Goal: Task Accomplishment & Management: Use online tool/utility

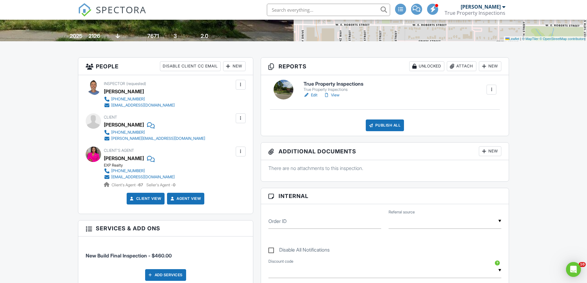
click at [326, 84] on h6 "True Property Inspections" at bounding box center [334, 84] width 60 height 6
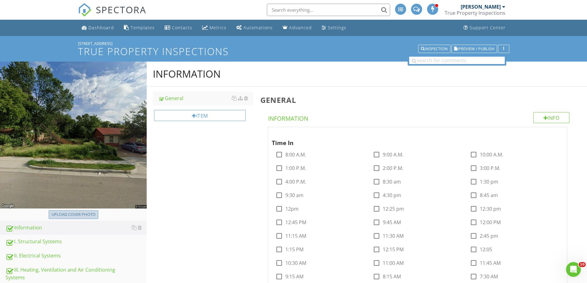
click at [82, 213] on div "Upload cover photo" at bounding box center [73, 215] width 44 height 6
type input "C:\fakepath\IMG_9289.JPG"
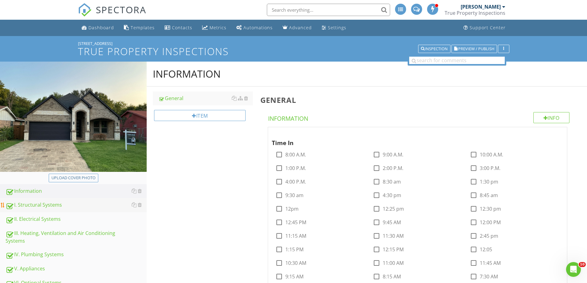
click at [45, 205] on div "I. Structural Systems" at bounding box center [76, 205] width 141 height 8
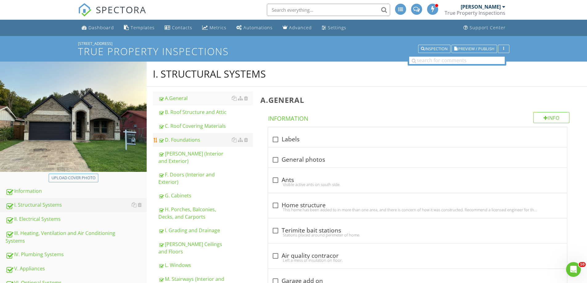
click at [197, 135] on link "D. Foundations" at bounding box center [205, 140] width 95 height 14
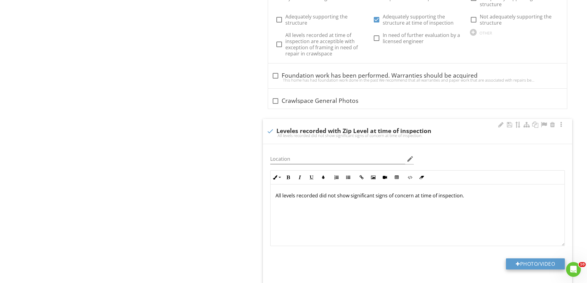
scroll to position [534, 0]
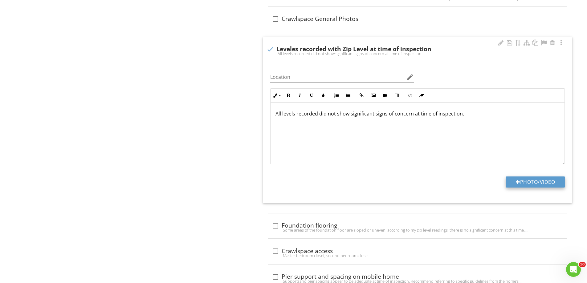
click at [532, 182] on button "Photo/Video" at bounding box center [535, 182] width 59 height 11
type input "C:\fakepath\DALLAS-28053501150130000-131673.png"
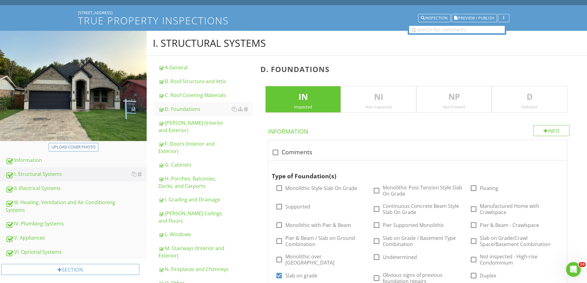
scroll to position [0, 0]
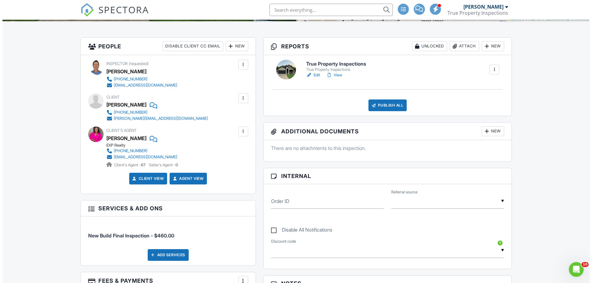
scroll to position [82, 0]
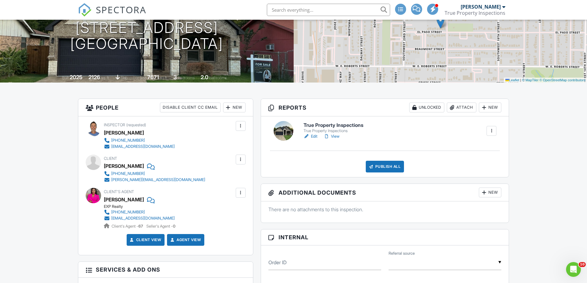
click at [386, 166] on div "Publish All" at bounding box center [385, 167] width 39 height 12
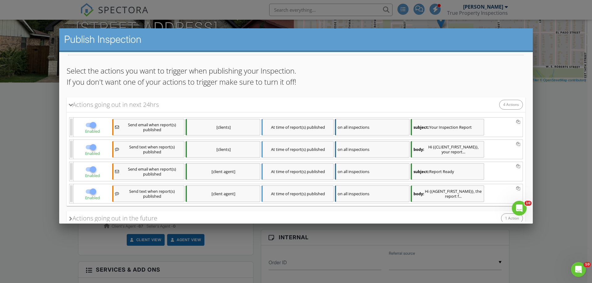
scroll to position [77, 0]
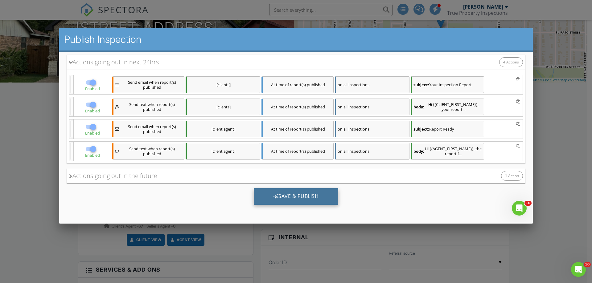
click at [292, 197] on div "Save & Publish" at bounding box center [296, 196] width 85 height 17
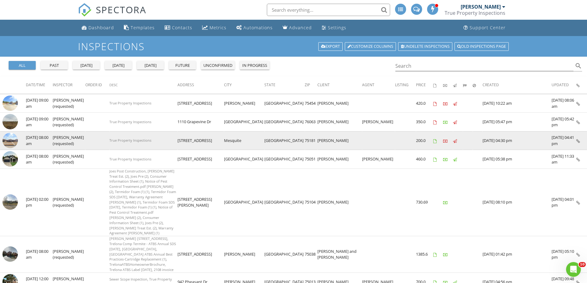
click at [10, 142] on img at bounding box center [9, 140] width 15 height 15
click at [11, 138] on img at bounding box center [9, 140] width 15 height 15
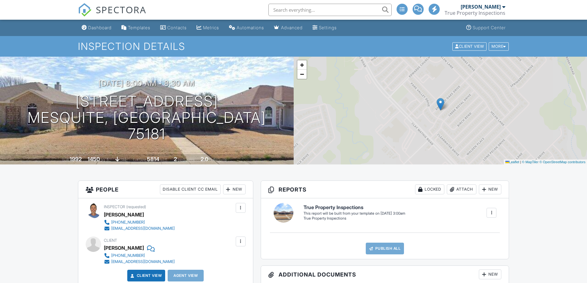
click at [492, 210] on div at bounding box center [492, 213] width 6 height 6
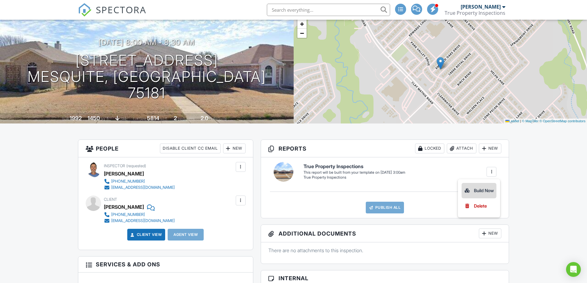
click at [482, 188] on div "Build Now" at bounding box center [479, 190] width 30 height 7
click at [338, 167] on h6 "True Property Inspections" at bounding box center [334, 167] width 60 height 6
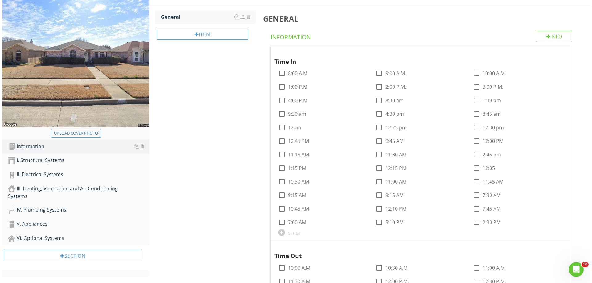
scroll to position [82, 0]
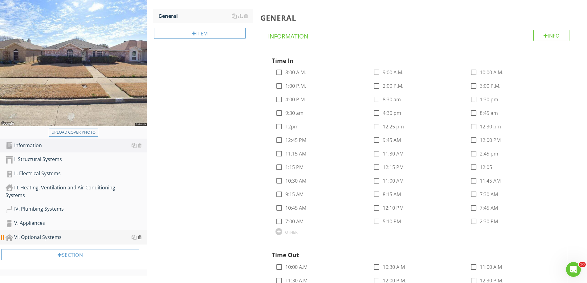
click at [139, 237] on div at bounding box center [140, 237] width 4 height 5
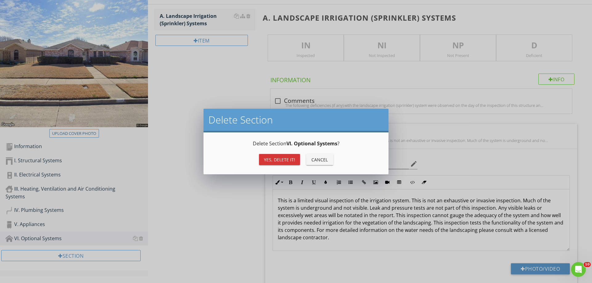
click at [276, 162] on div "Yes, Delete it!" at bounding box center [279, 160] width 31 height 6
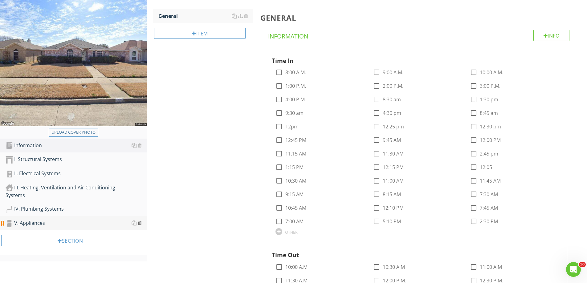
click at [140, 225] on div at bounding box center [140, 223] width 4 height 5
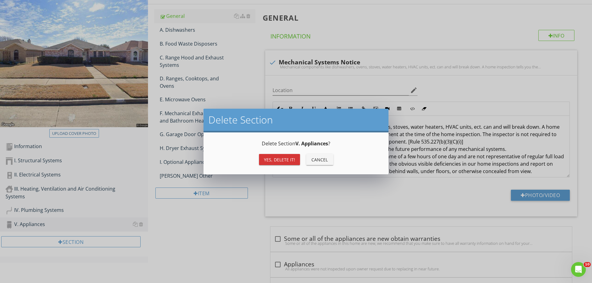
click at [280, 159] on div "Yes, Delete it!" at bounding box center [279, 160] width 31 height 6
type textarea "<p>Mechanical components like dishwashers, ovens, stoves, water heaters, HVAC u…"
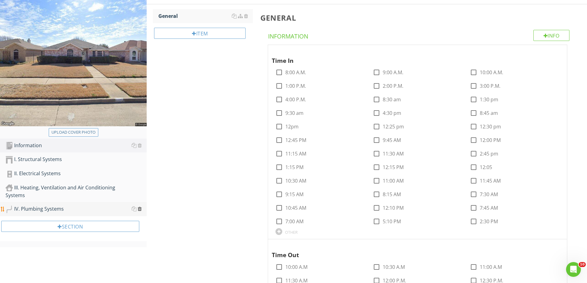
click at [140, 209] on div at bounding box center [140, 209] width 4 height 5
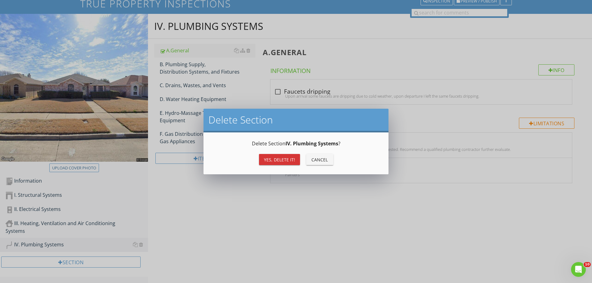
scroll to position [48, 0]
click at [286, 158] on div "Yes, Delete it!" at bounding box center [279, 160] width 31 height 6
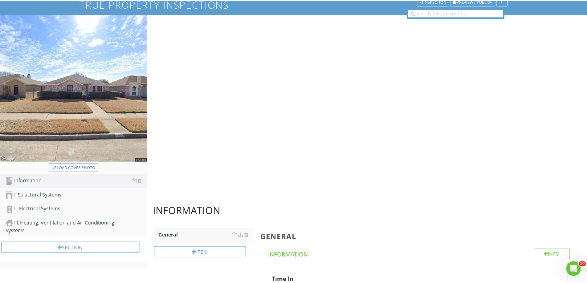
scroll to position [36, 0]
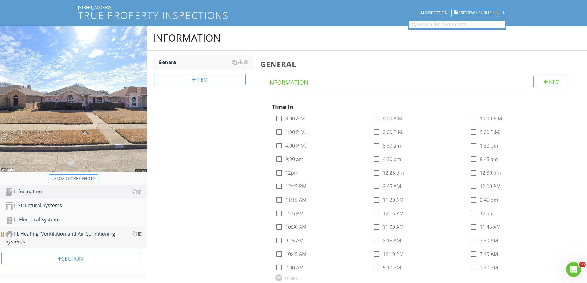
click at [141, 234] on div at bounding box center [140, 234] width 4 height 5
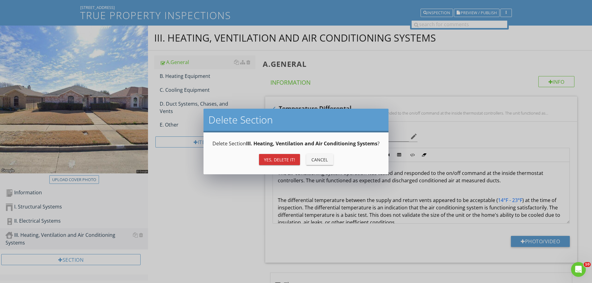
click at [279, 159] on div "Yes, Delete it!" at bounding box center [279, 160] width 31 height 6
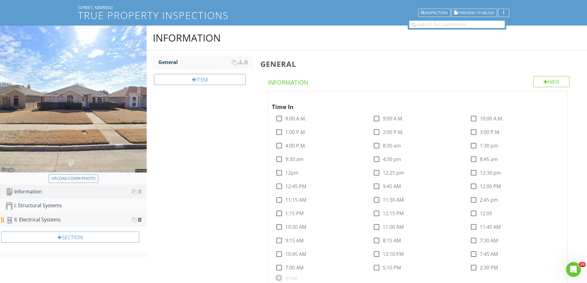
click at [139, 221] on div at bounding box center [140, 219] width 4 height 5
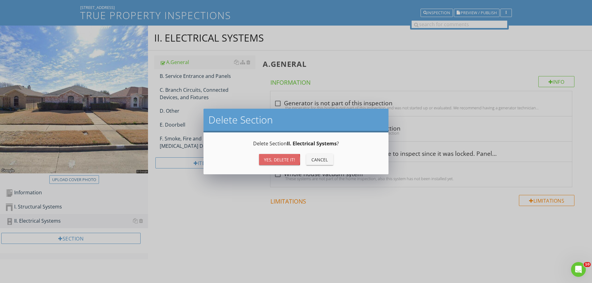
click at [279, 160] on div "Yes, Delete it!" at bounding box center [279, 160] width 31 height 6
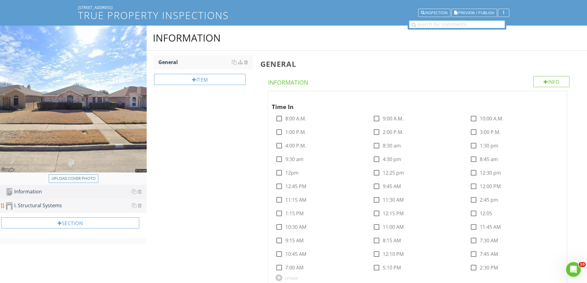
click at [49, 205] on div "I. Structural Systems" at bounding box center [76, 206] width 141 height 8
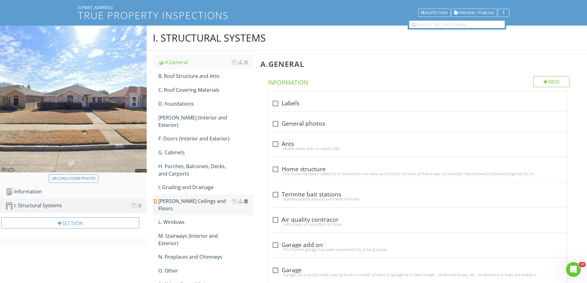
click at [245, 199] on div at bounding box center [246, 201] width 4 height 5
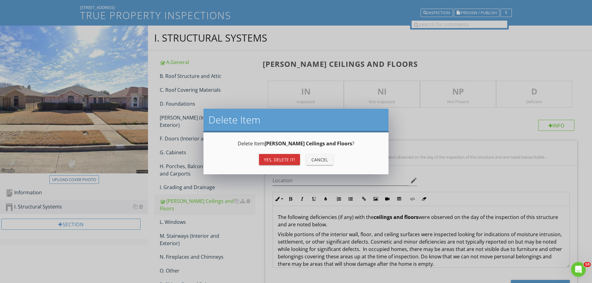
click at [282, 158] on div "Yes, Delete it!" at bounding box center [279, 160] width 31 height 6
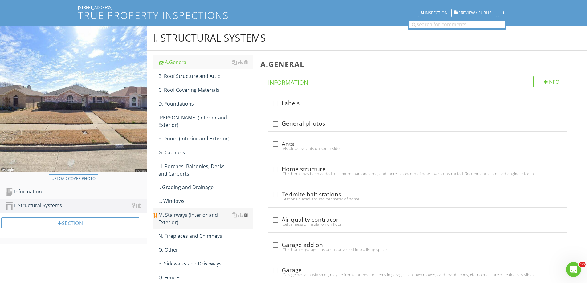
click at [246, 213] on div at bounding box center [246, 215] width 4 height 5
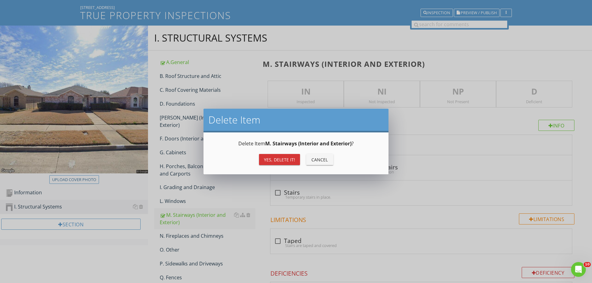
click at [275, 159] on div "Yes, Delete it!" at bounding box center [279, 160] width 31 height 6
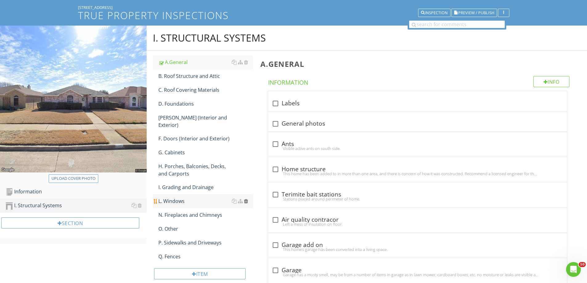
click at [245, 199] on div at bounding box center [246, 201] width 4 height 5
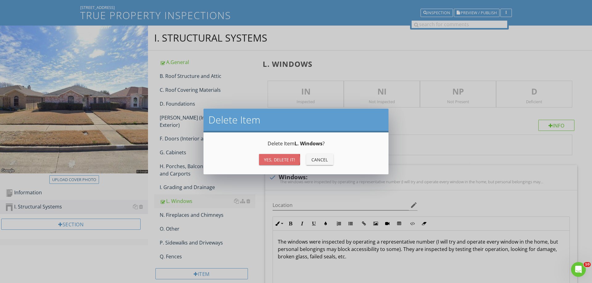
click at [276, 162] on div "Yes, Delete it!" at bounding box center [279, 160] width 31 height 6
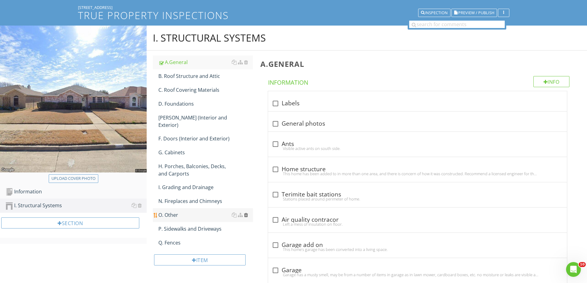
click at [246, 213] on div at bounding box center [246, 215] width 4 height 5
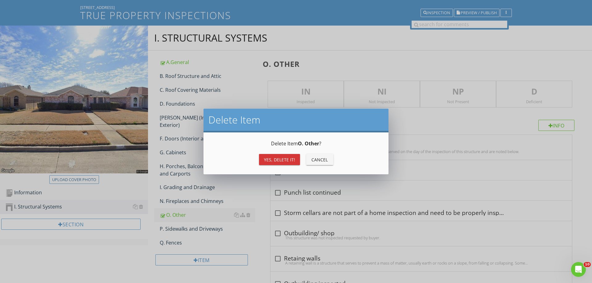
click at [278, 159] on div "Yes, Delete it!" at bounding box center [279, 160] width 31 height 6
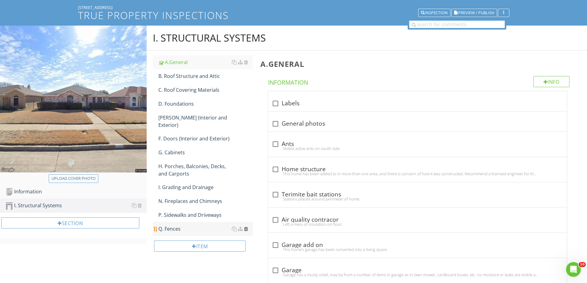
click at [247, 227] on div at bounding box center [246, 229] width 4 height 5
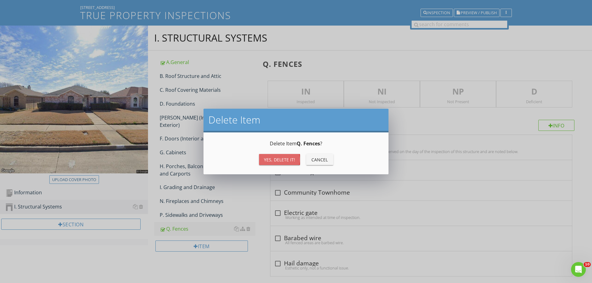
click at [276, 159] on div "Yes, Delete it!" at bounding box center [279, 160] width 31 height 6
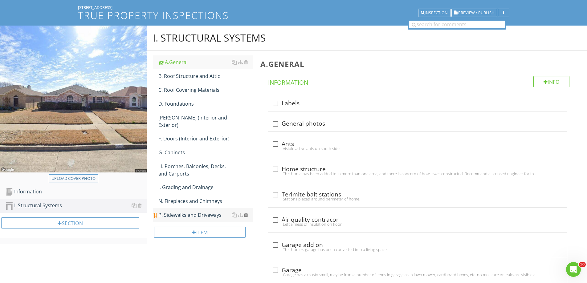
click at [247, 213] on div at bounding box center [246, 215] width 4 height 5
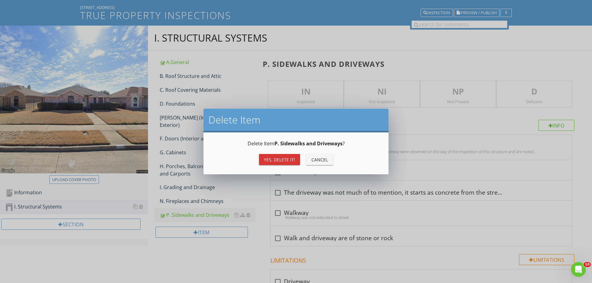
click at [272, 160] on div "Yes, Delete it!" at bounding box center [279, 160] width 31 height 6
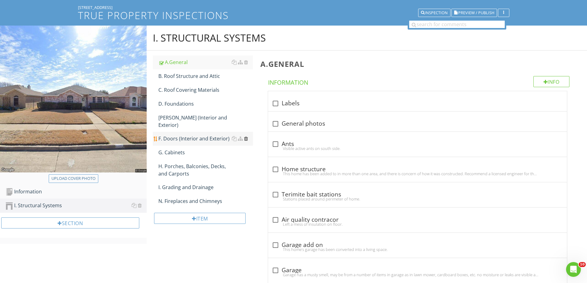
click at [248, 136] on div at bounding box center [246, 138] width 4 height 5
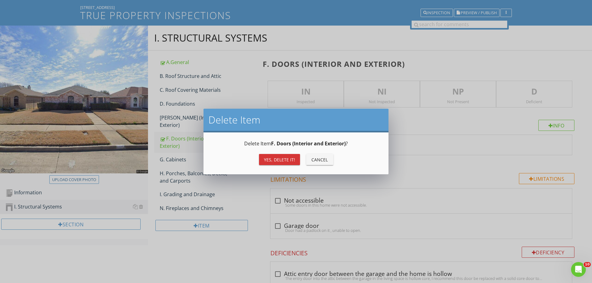
click at [273, 158] on div "Yes, Delete it!" at bounding box center [279, 160] width 31 height 6
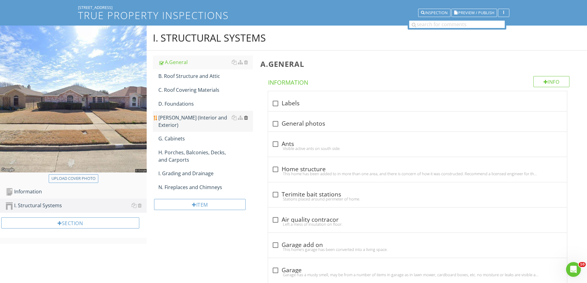
click at [245, 117] on div at bounding box center [246, 117] width 4 height 5
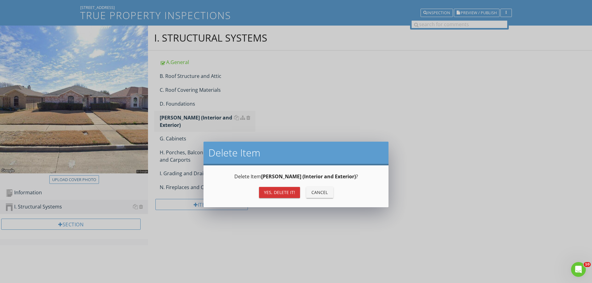
click at [279, 189] on div "Yes, Delete it!" at bounding box center [279, 192] width 31 height 6
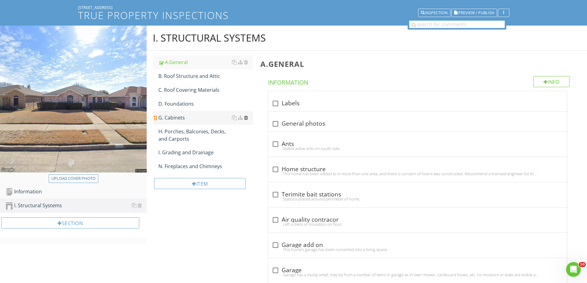
click at [247, 118] on div at bounding box center [246, 117] width 4 height 5
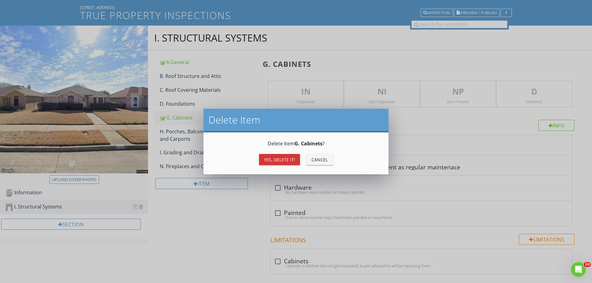
click at [277, 156] on button "Yes, Delete it!" at bounding box center [279, 159] width 41 height 11
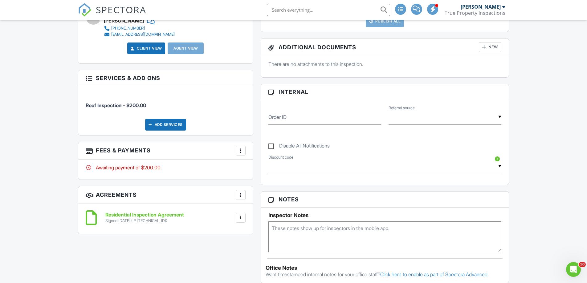
scroll to position [247, 0]
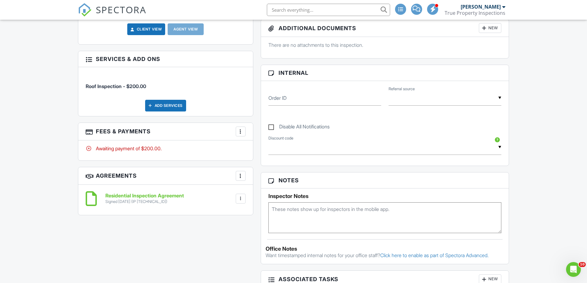
click at [276, 211] on textarea at bounding box center [385, 218] width 233 height 31
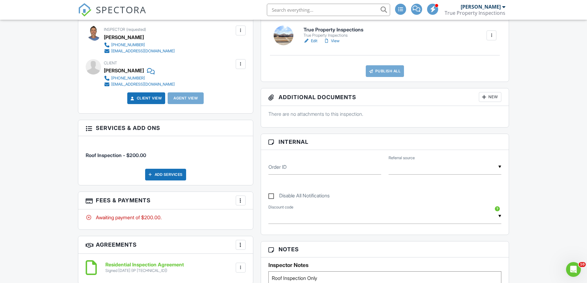
scroll to position [123, 0]
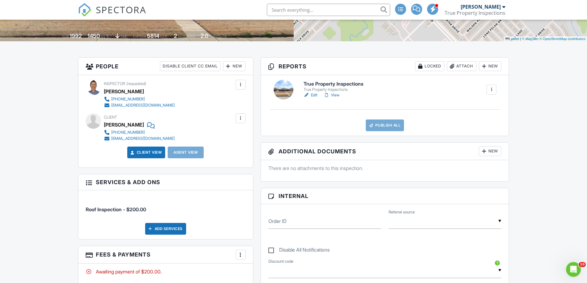
click at [341, 83] on h6 "True Property Inspections" at bounding box center [334, 84] width 60 height 6
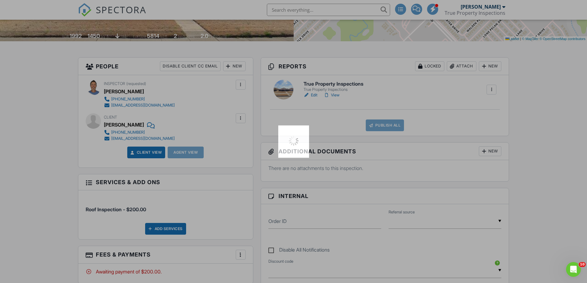
type textarea "Roof Inspection Only"
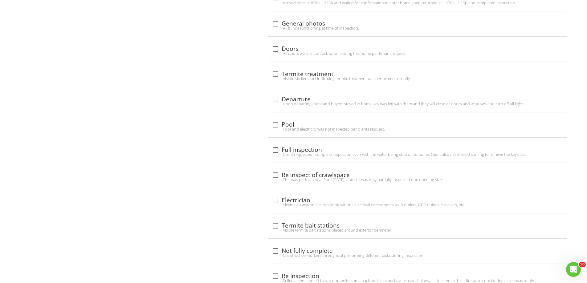
scroll to position [1316, 0]
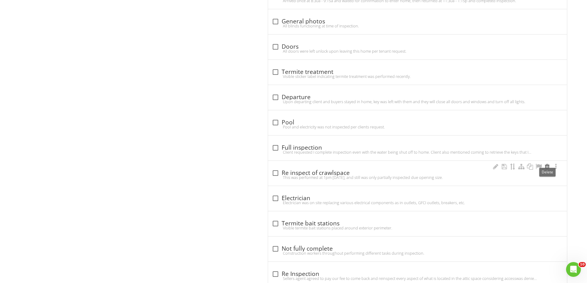
click at [546, 164] on div at bounding box center [547, 167] width 7 height 6
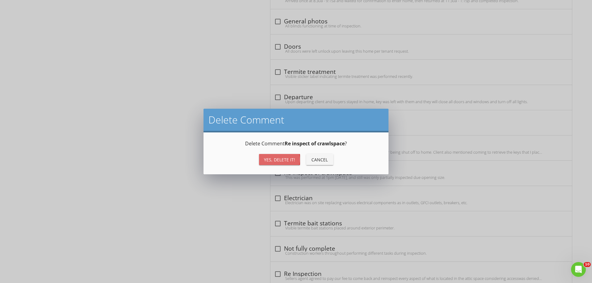
click at [280, 158] on div "Yes, Delete it!" at bounding box center [279, 160] width 31 height 6
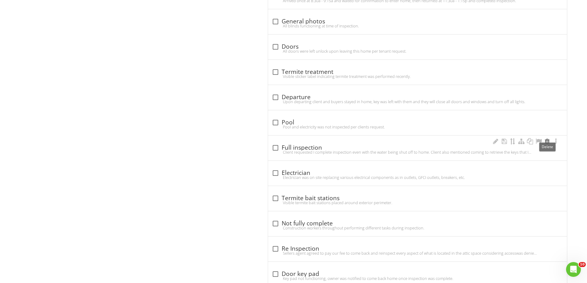
click at [548, 138] on div at bounding box center [547, 141] width 7 height 6
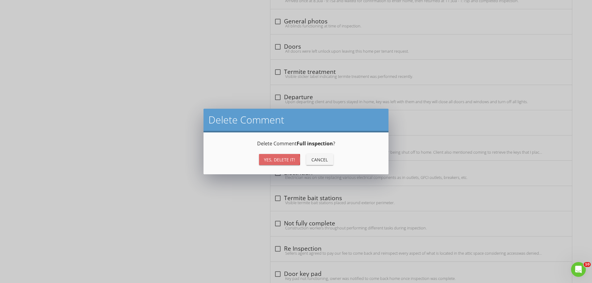
click at [281, 157] on div "Yes, Delete it!" at bounding box center [279, 160] width 31 height 6
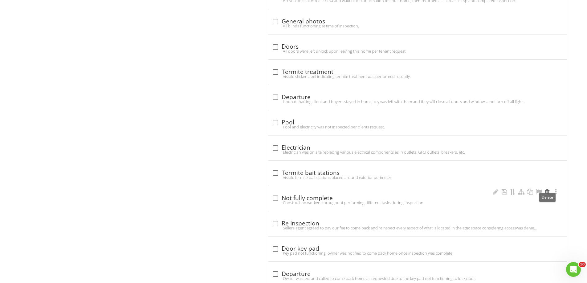
click at [547, 189] on div at bounding box center [547, 192] width 7 height 6
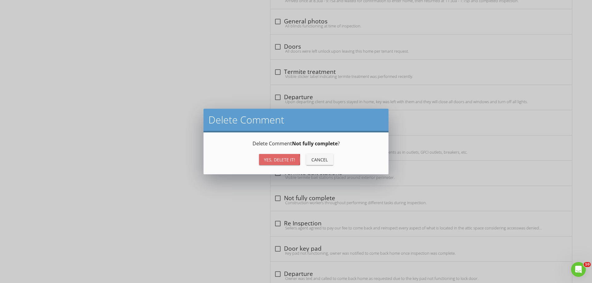
click at [275, 158] on div "Yes, Delete it!" at bounding box center [279, 160] width 31 height 6
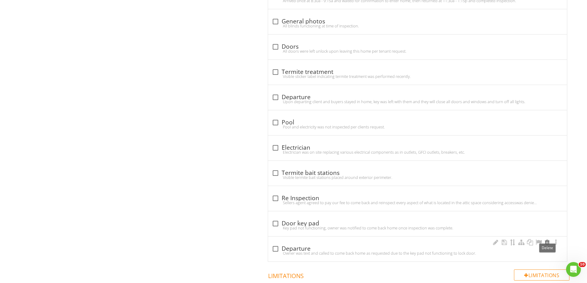
click at [547, 240] on div at bounding box center [547, 243] width 7 height 6
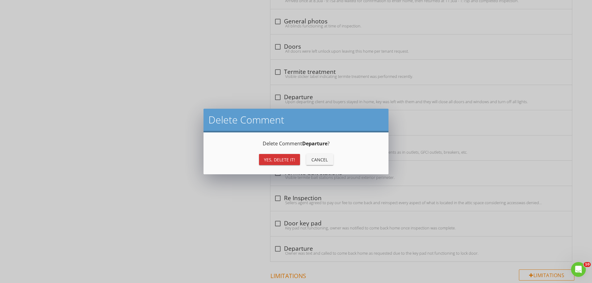
click at [278, 159] on div "Yes, Delete it!" at bounding box center [279, 160] width 31 height 6
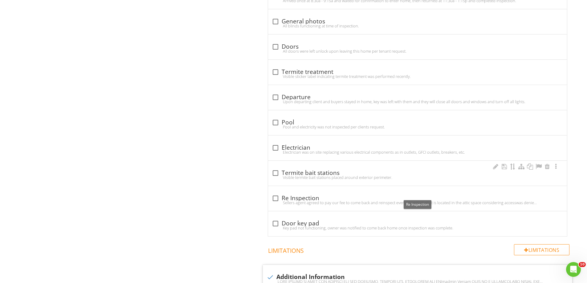
scroll to position [1192, 0]
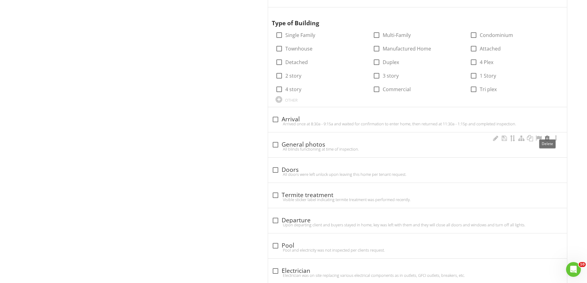
click at [548, 135] on div at bounding box center [547, 138] width 7 height 6
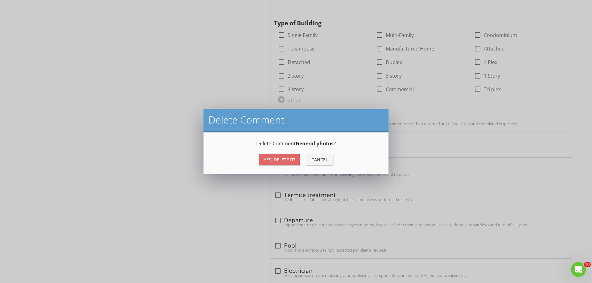
click at [280, 159] on div "Yes, Delete it!" at bounding box center [279, 160] width 31 height 6
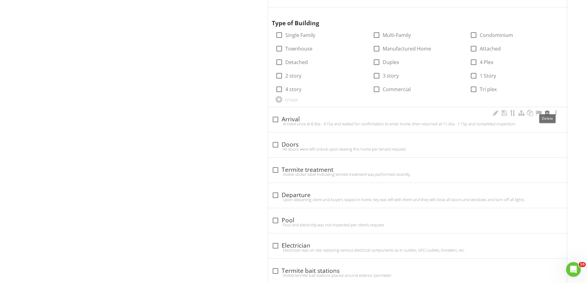
click at [547, 110] on div at bounding box center [547, 113] width 7 height 6
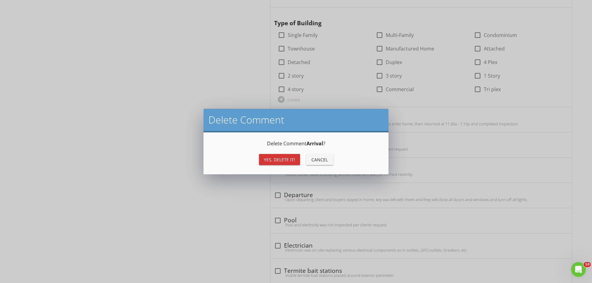
click at [285, 159] on div "Yes, Delete it!" at bounding box center [279, 160] width 31 height 6
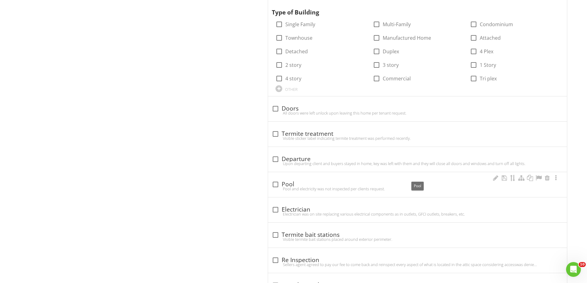
scroll to position [1233, 0]
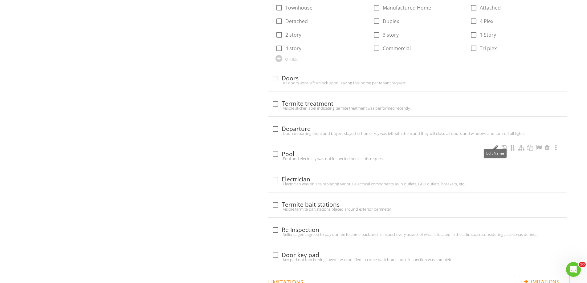
click at [494, 145] on div at bounding box center [495, 148] width 7 height 6
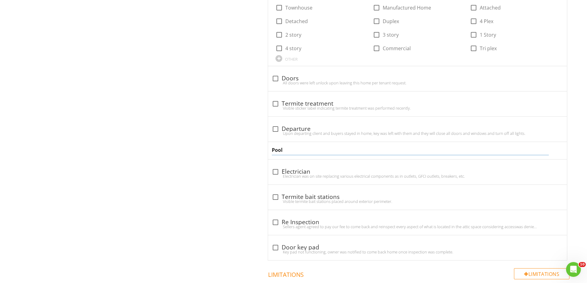
drag, startPoint x: 286, startPoint y: 143, endPoint x: 260, endPoint y: 143, distance: 26.5
type input "Roof Inspection Only"
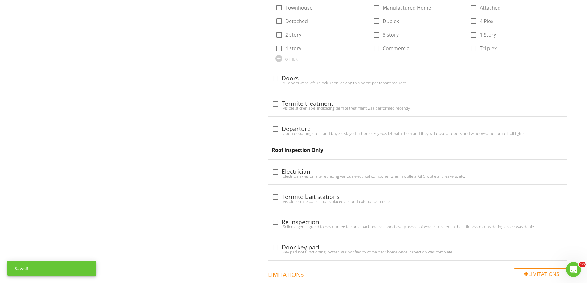
click at [352, 145] on input "Roof Inspection Only" at bounding box center [410, 150] width 277 height 10
click at [352, 146] on input "Roof Inspection Only" at bounding box center [410, 150] width 277 height 10
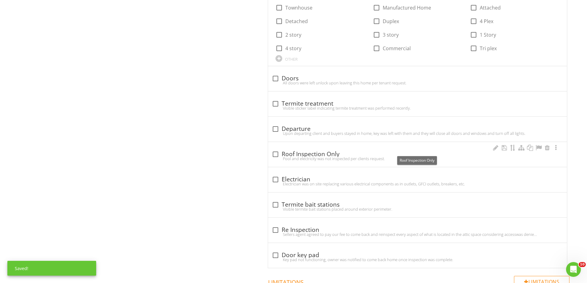
click at [430, 151] on div "check_box_outline_blank Roof Inspection Only" at bounding box center [418, 154] width 292 height 7
checkbox input "true"
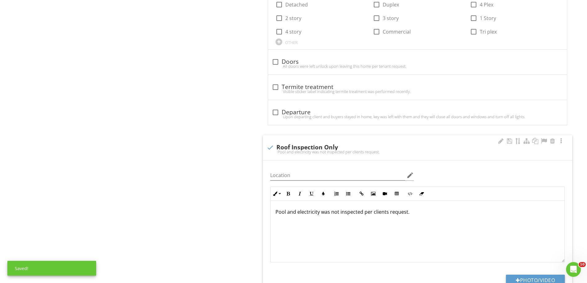
scroll to position [1274, 0]
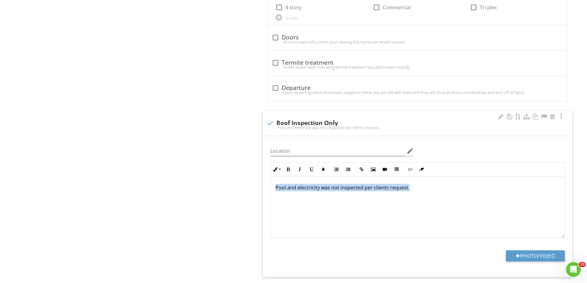
drag, startPoint x: 275, startPoint y: 183, endPoint x: 415, endPoint y: 186, distance: 139.7
click at [415, 186] on div "Pool and electricity was not inspected per clients request." at bounding box center [418, 208] width 294 height 62
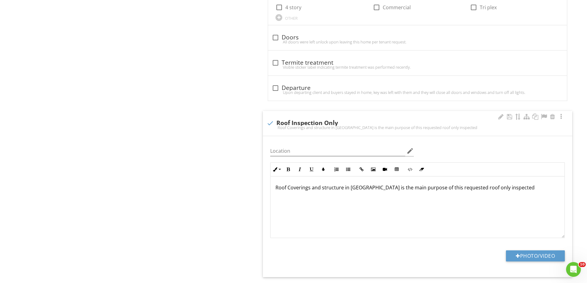
click at [385, 184] on p "Roof Coverings and structure in [GEOGRAPHIC_DATA] is the main purpose of this r…" at bounding box center [418, 187] width 284 height 7
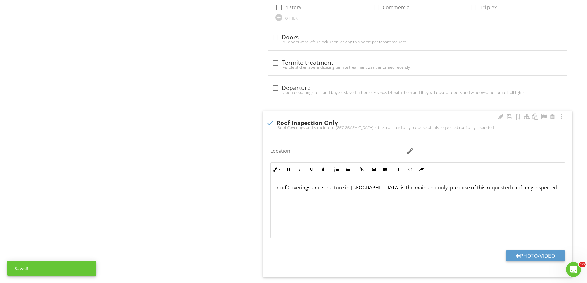
click at [469, 184] on p "Roof Coverings and structure in [GEOGRAPHIC_DATA] is the main and only purpose …" at bounding box center [418, 187] width 284 height 7
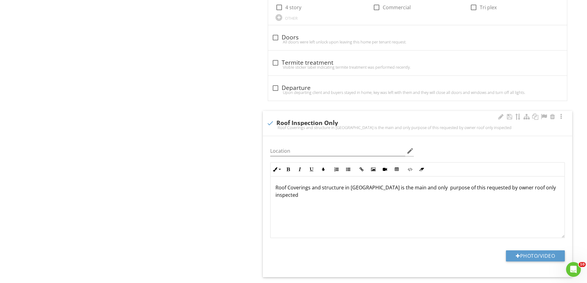
click at [446, 185] on p "Roof Coverings and structure in [GEOGRAPHIC_DATA] is the main and only purpose …" at bounding box center [418, 191] width 284 height 15
click at [492, 184] on p "Roof Coverings and structure in [GEOGRAPHIC_DATA] is the main and only purpose …" at bounding box center [418, 191] width 284 height 15
drag, startPoint x: 541, startPoint y: 185, endPoint x: 506, endPoint y: 187, distance: 34.9
click at [506, 187] on div "Roof Coverings and structure in [GEOGRAPHIC_DATA] is the main and only purpose …" at bounding box center [418, 208] width 294 height 62
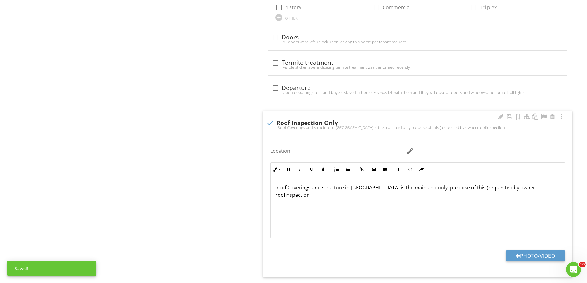
click at [505, 184] on p "Roof Coverings and structure in [GEOGRAPHIC_DATA] is the main and only purpose …" at bounding box center [418, 191] width 284 height 15
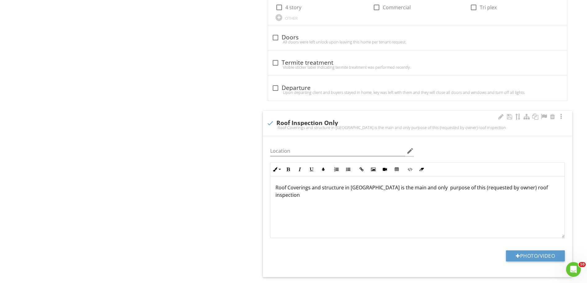
click at [532, 184] on p "Roof Coverings and structure in [GEOGRAPHIC_DATA] is the main and only purpose …" at bounding box center [418, 191] width 284 height 15
type textarea "<p>Roof Coverings and structure in attic is the main and only &nbsp;purpose of …"
click at [405, 211] on div "Roof Coverings and structure in [GEOGRAPHIC_DATA] is the main and only purpose …" at bounding box center [418, 208] width 294 height 62
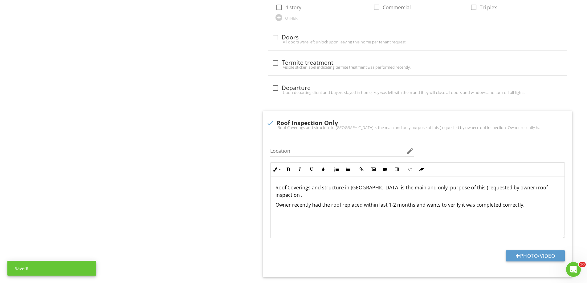
click at [267, 207] on div "Inline Style XLarge Large Normal Small Light Small/Light Bold Italic Underline …" at bounding box center [418, 200] width 302 height 76
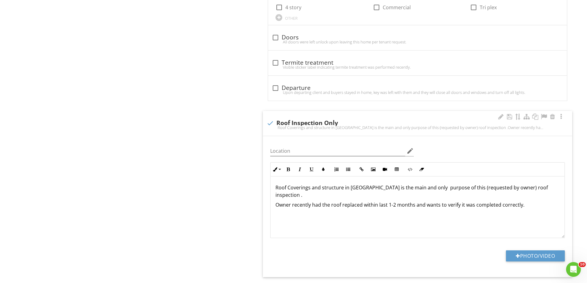
click at [376, 112] on div "check Roof Inspection Only Roof Coverings and structure in attic is the main an…" at bounding box center [418, 123] width 310 height 25
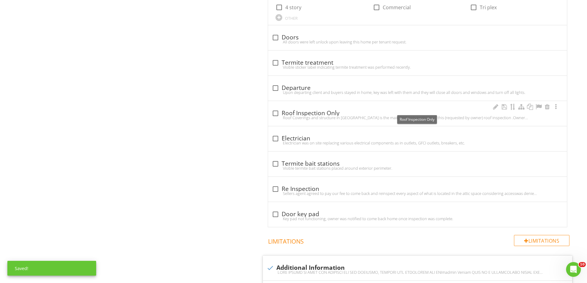
click at [274, 108] on div at bounding box center [275, 113] width 10 height 10
checkbox input "true"
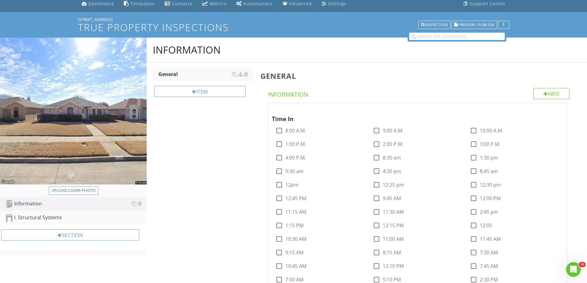
scroll to position [0, 0]
